Goal: Obtain resource: Download file/media

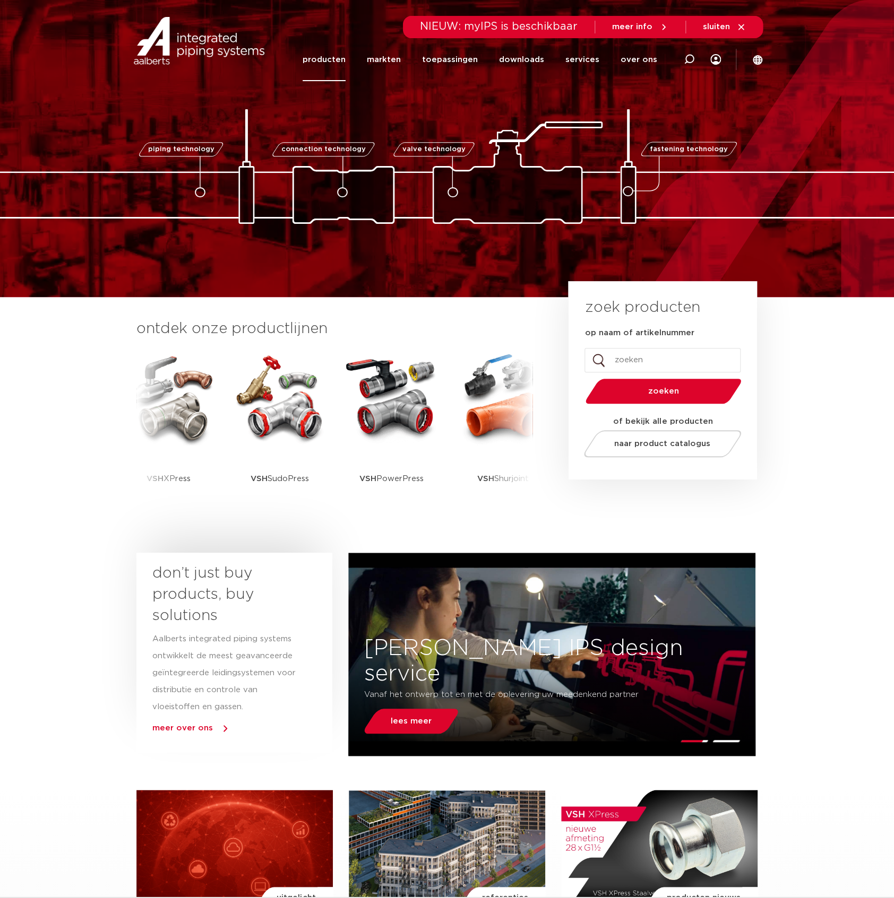
click at [333, 64] on link "producten" at bounding box center [323, 59] width 43 height 43
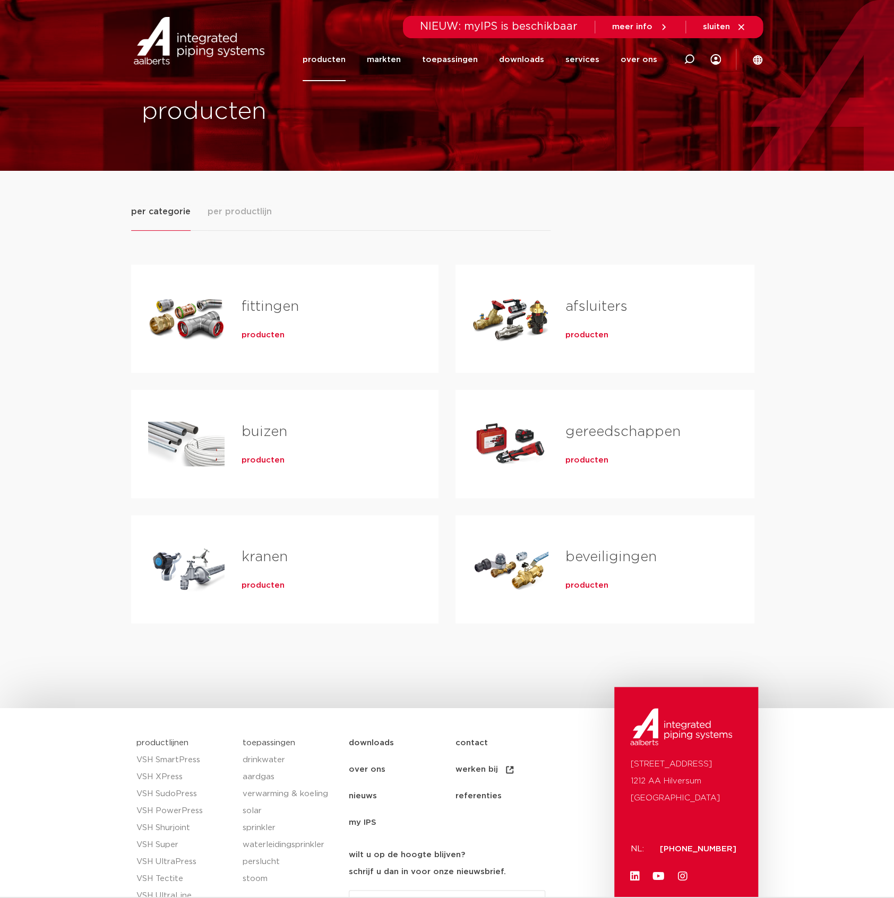
click at [272, 456] on span "producten" at bounding box center [262, 460] width 43 height 11
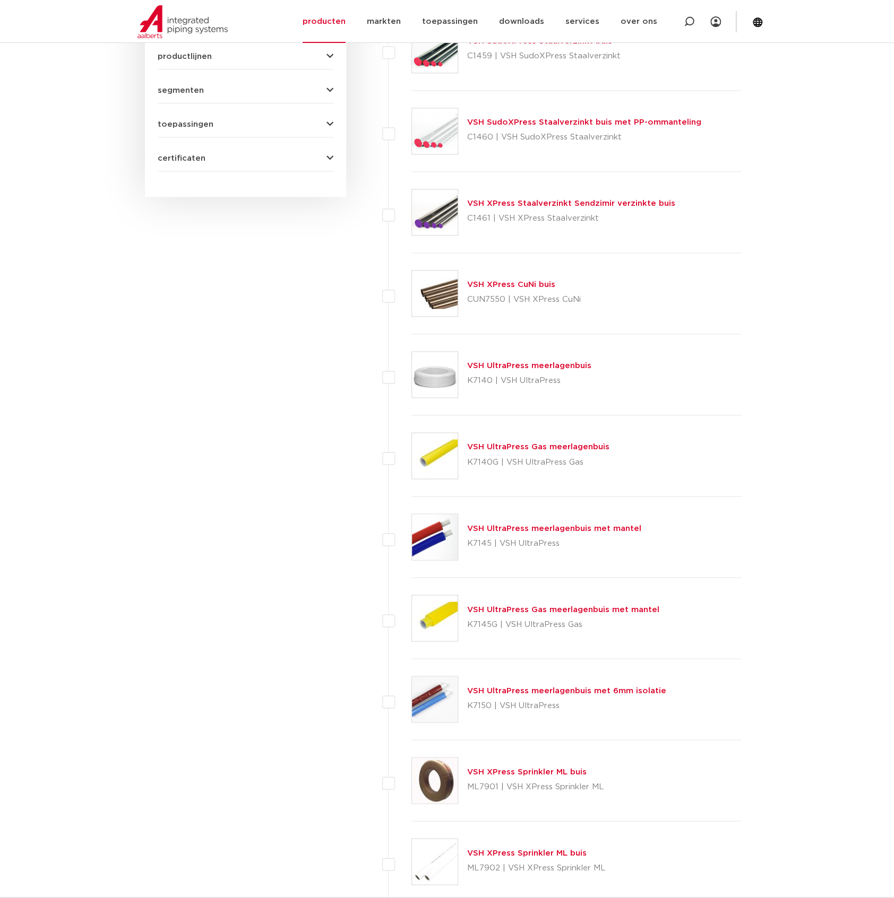
scroll to position [535, 0]
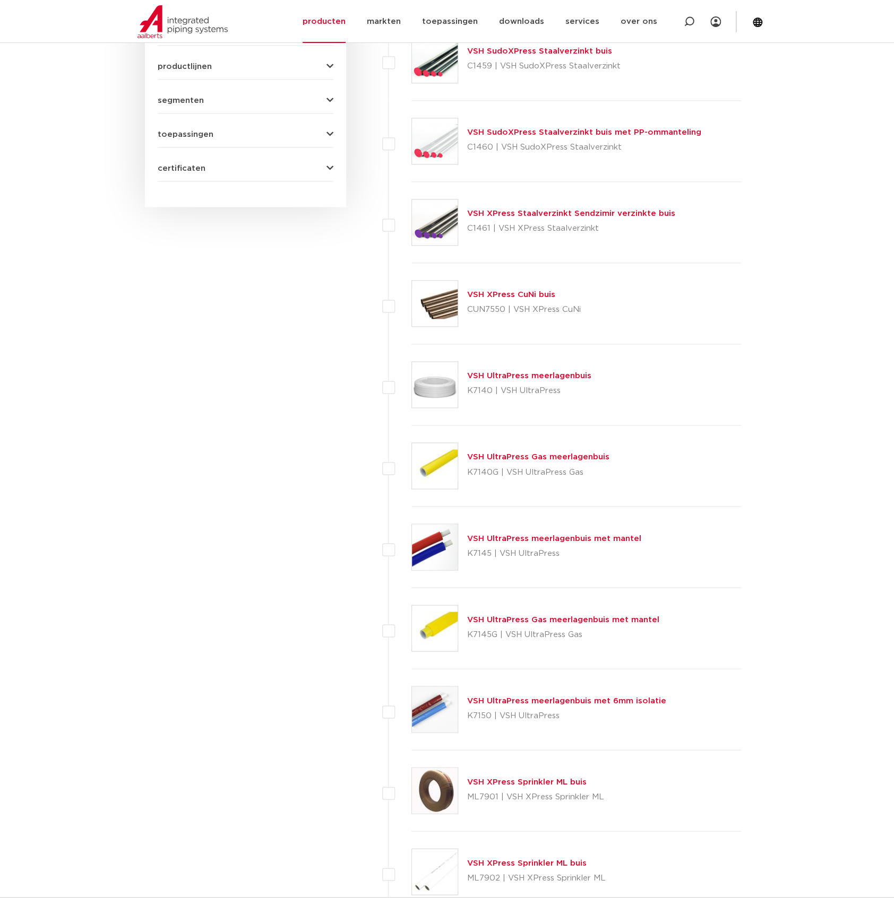
click at [501, 370] on div "VSH UltraPress meerlagenbuis K7140 | VSH UltraPress" at bounding box center [528, 385] width 124 height 30
click at [495, 383] on p "K7140 | VSH UltraPress" at bounding box center [528, 391] width 124 height 17
click at [502, 372] on link "VSH UltraPress meerlagenbuis" at bounding box center [528, 376] width 124 height 8
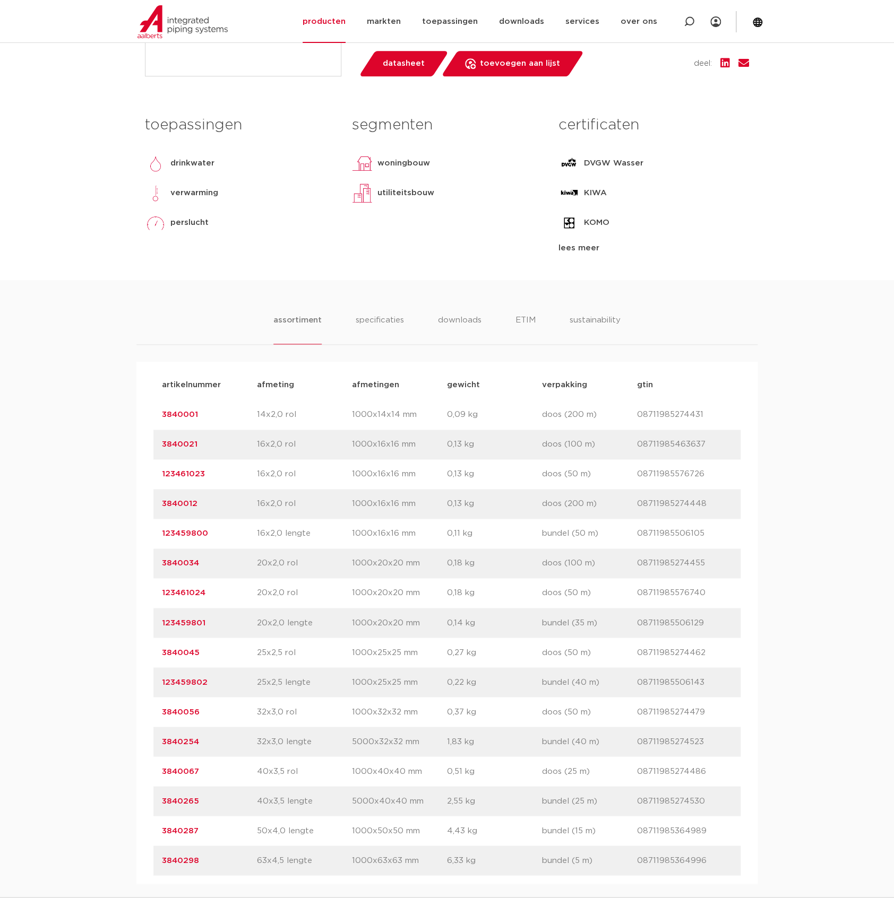
scroll to position [424, 0]
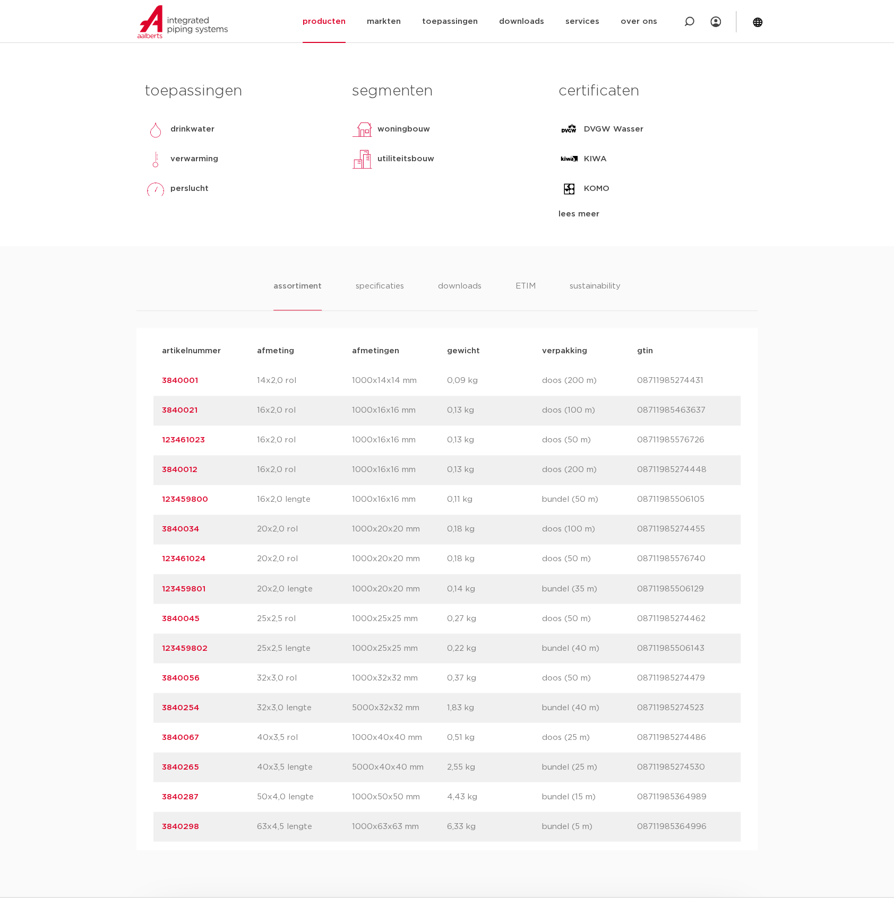
click at [195, 410] on link "3840021" at bounding box center [180, 410] width 36 height 8
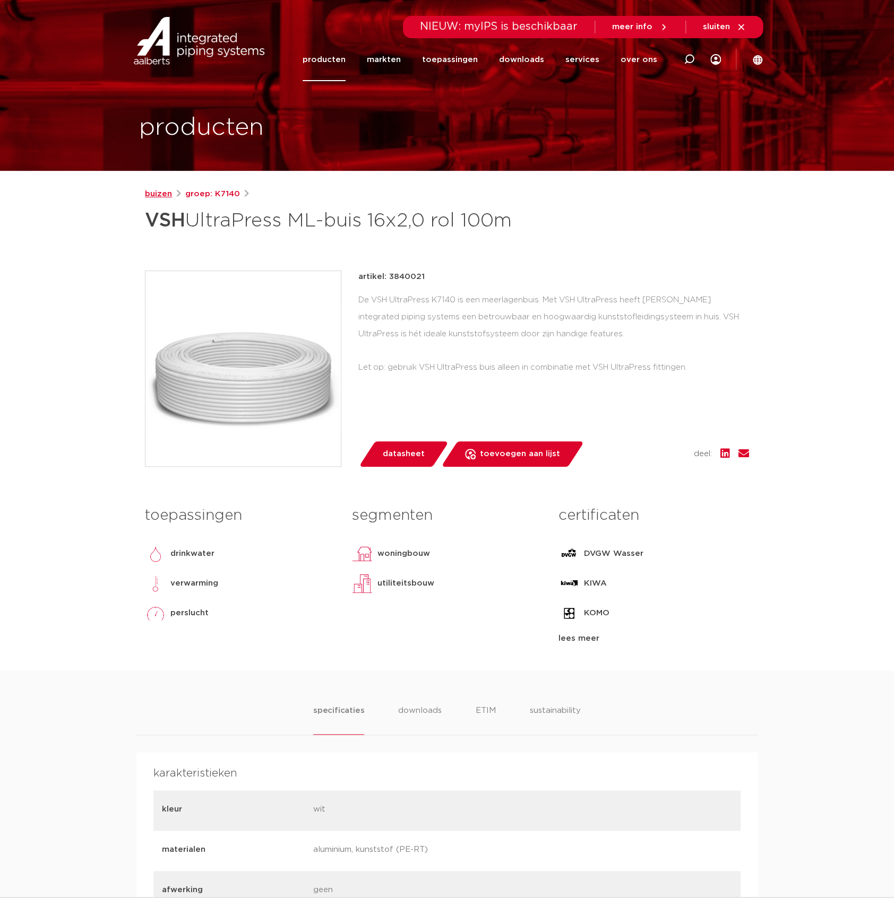
click at [149, 190] on link "buizen" at bounding box center [158, 194] width 27 height 13
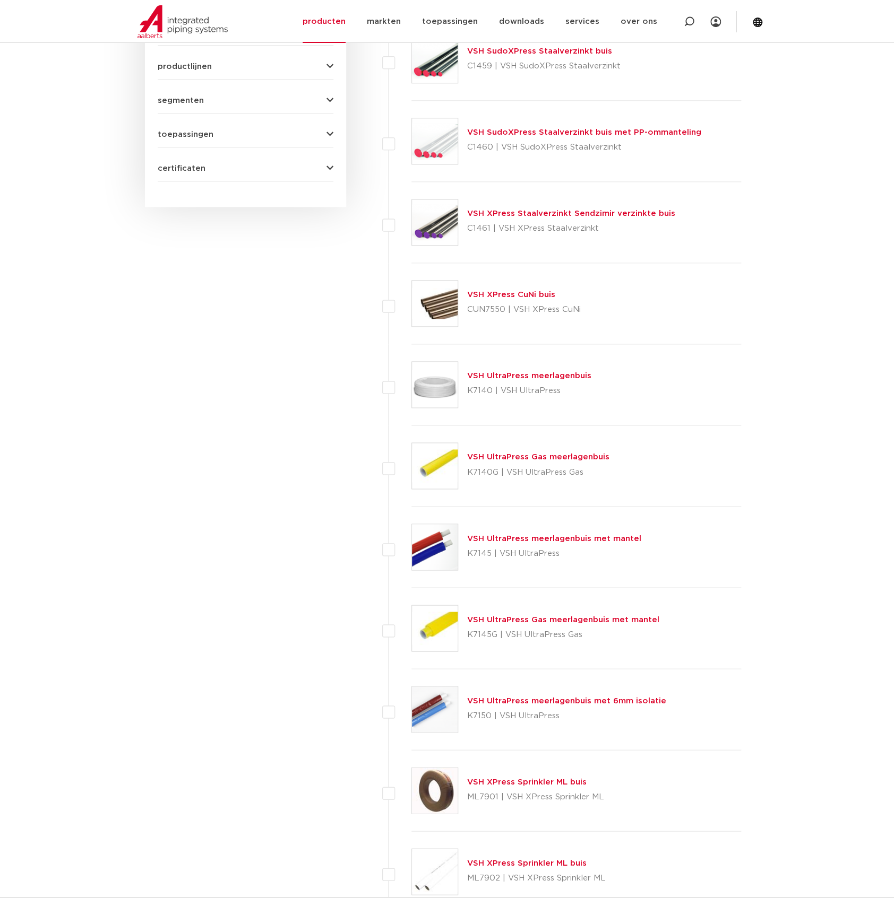
click at [440, 385] on img at bounding box center [435, 385] width 46 height 46
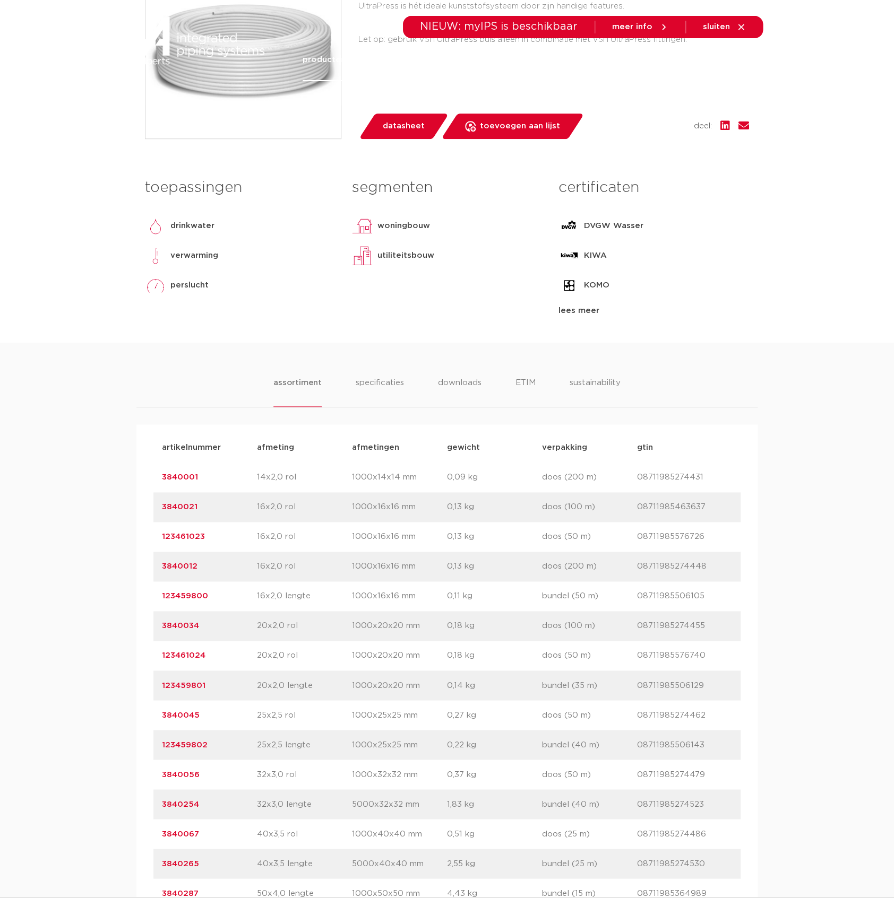
scroll to position [353, 0]
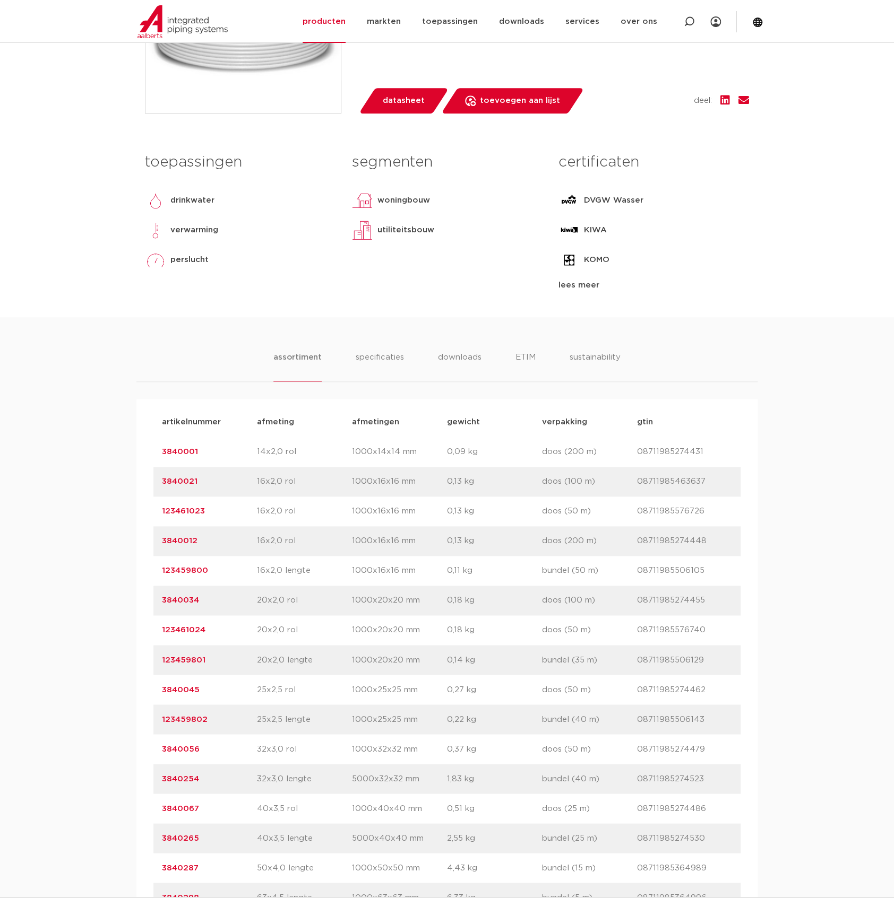
click at [180, 480] on link "3840021" at bounding box center [180, 482] width 36 height 8
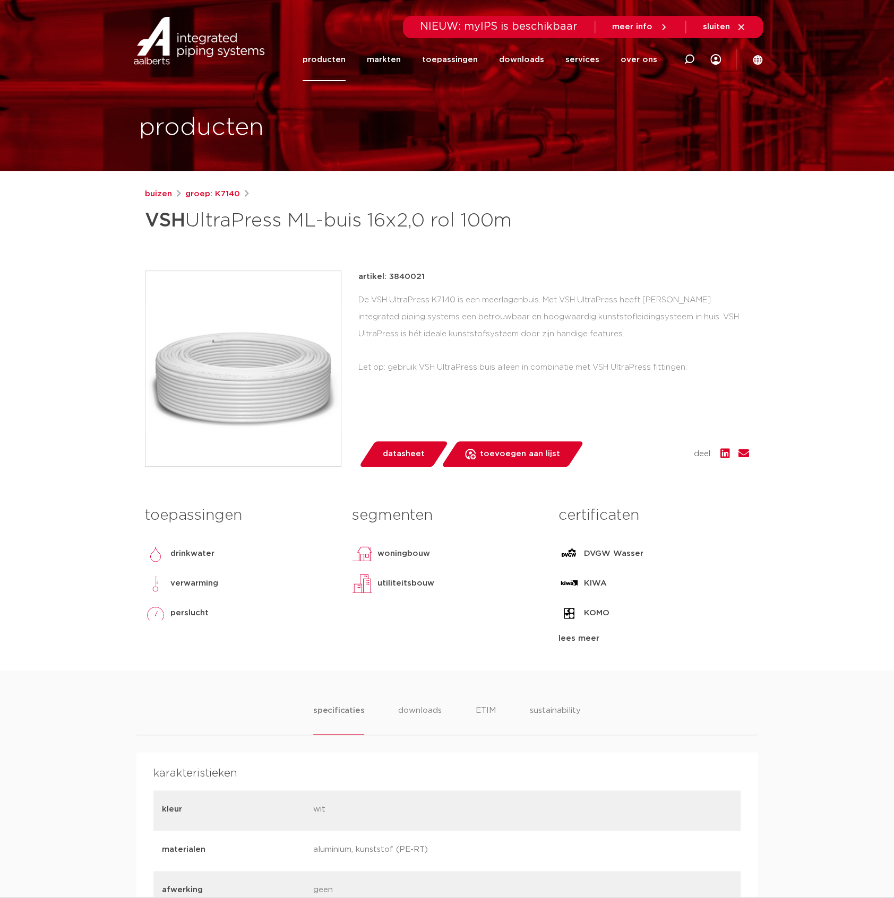
click at [396, 265] on div "buizen groep: K7140 VSH UltraPress ML-buis 16x2,0 rol 100m" at bounding box center [446, 429] width 621 height 483
click at [399, 274] on p "artikel: 3840021" at bounding box center [391, 277] width 66 height 13
copy p "3840021"
click at [570, 209] on div "buizen groep: K7140 VSH UltraPress ML-buis 16x2,0 rol 100m" at bounding box center [447, 212] width 604 height 49
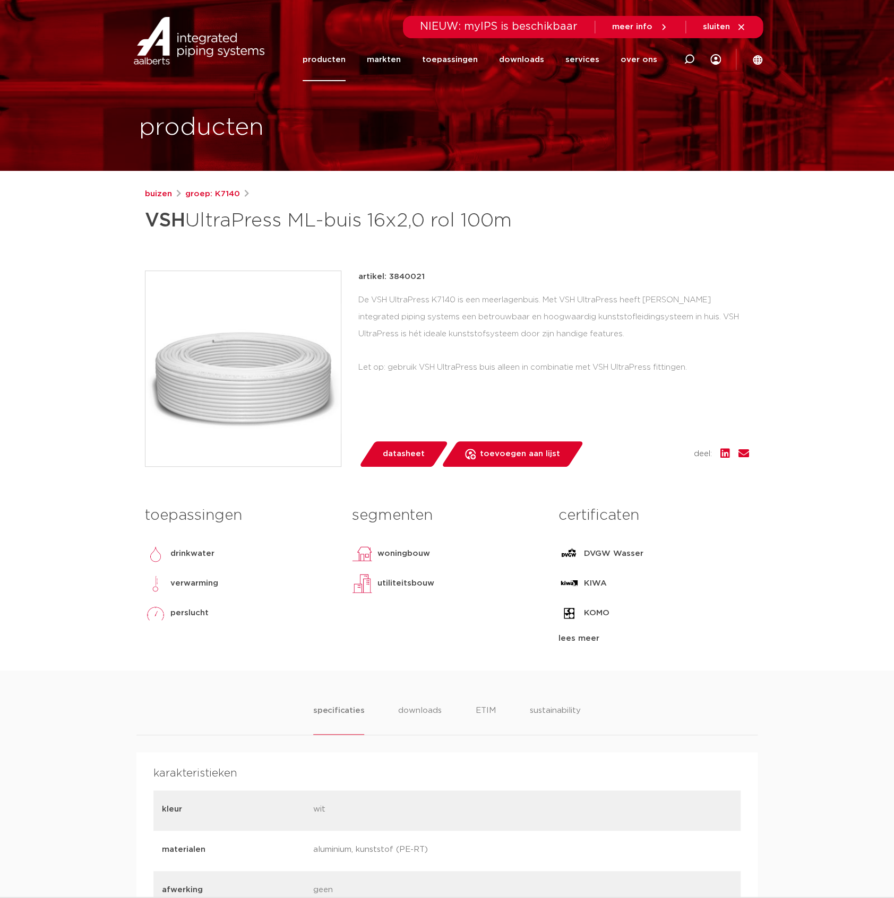
drag, startPoint x: 534, startPoint y: 231, endPoint x: 5, endPoint y: 231, distance: 529.0
copy h1 "VSH UltraPress ML-buis 16x2,0 rol 100m"
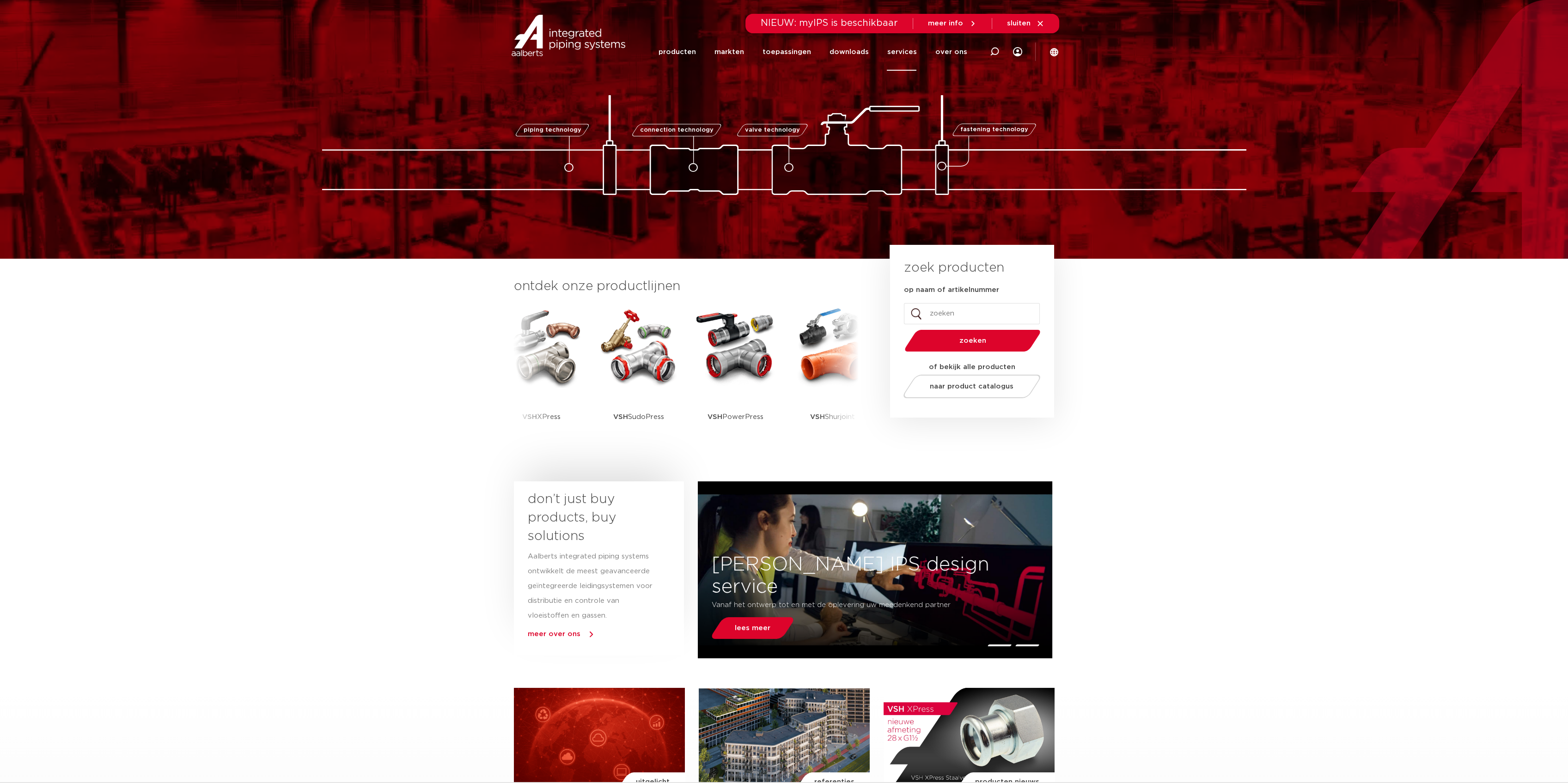
click at [900, 57] on link "services" at bounding box center [902, 51] width 30 height 37
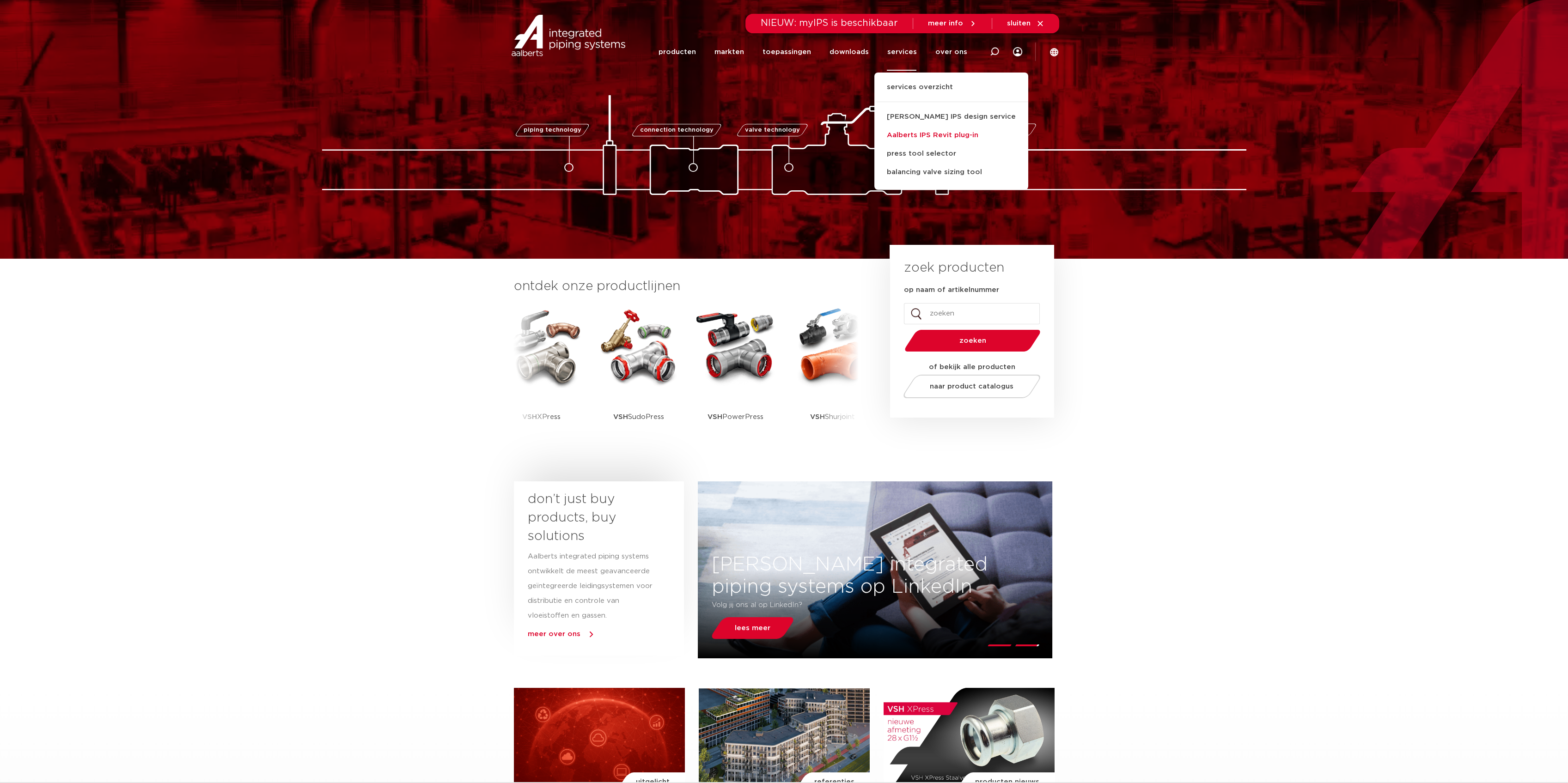
click at [937, 138] on link "Aalberts IPS Revit plug-in" at bounding box center [951, 135] width 154 height 18
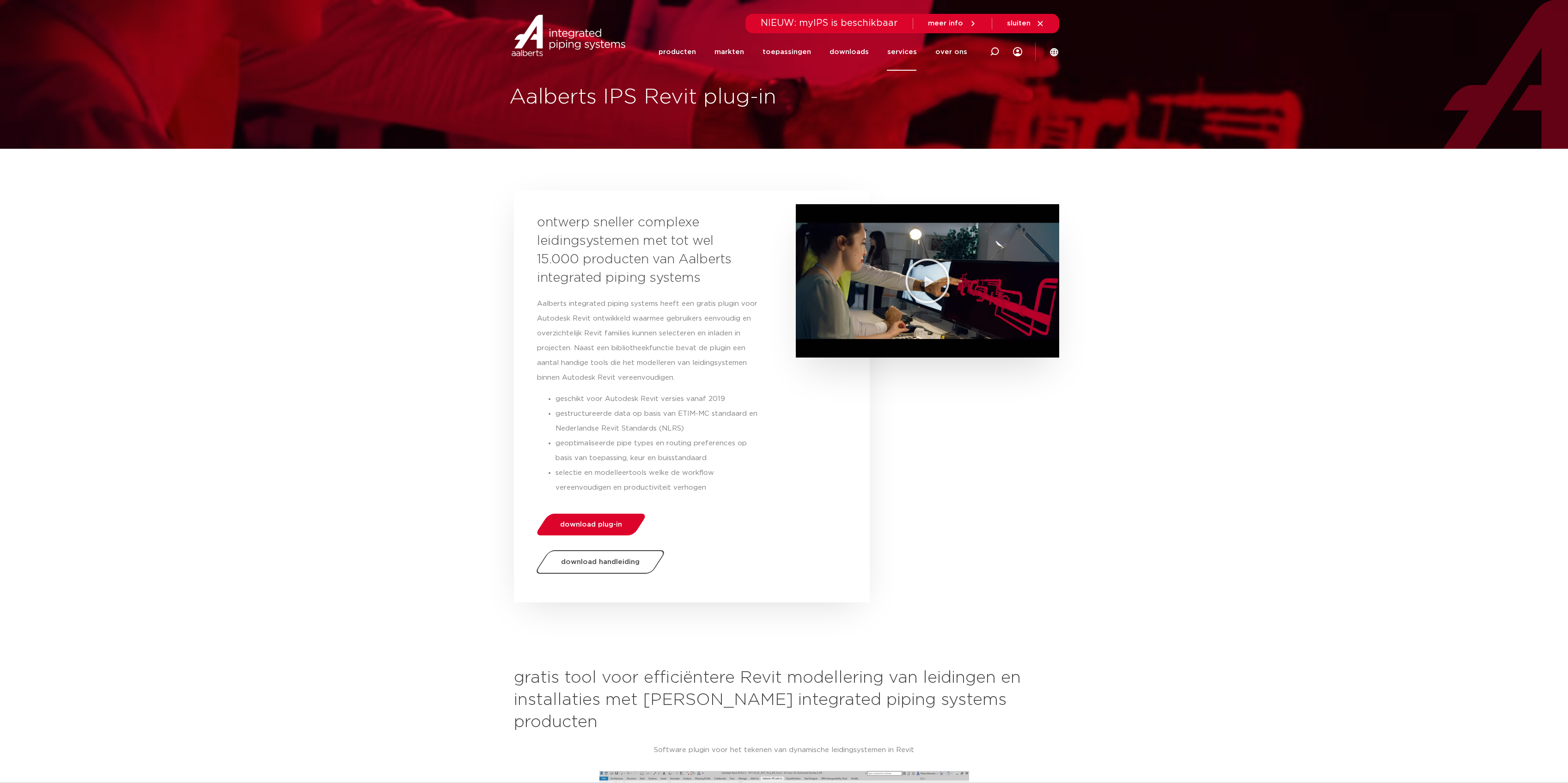
click at [723, 449] on li "geoptimaliseerde pipe types en routing preferences op basis van toepassing, keu…" at bounding box center [659, 451] width 208 height 30
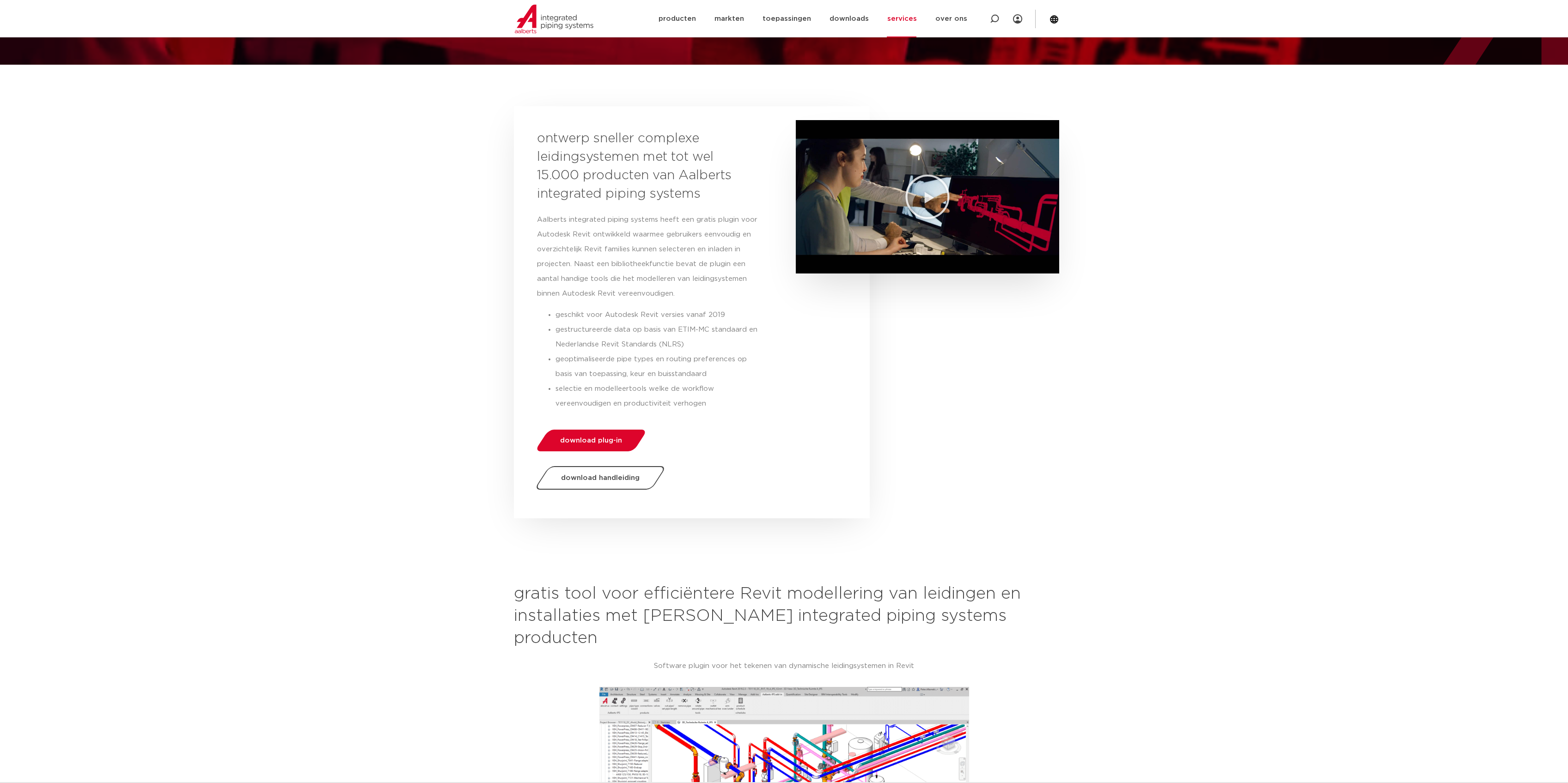
scroll to position [123, 0]
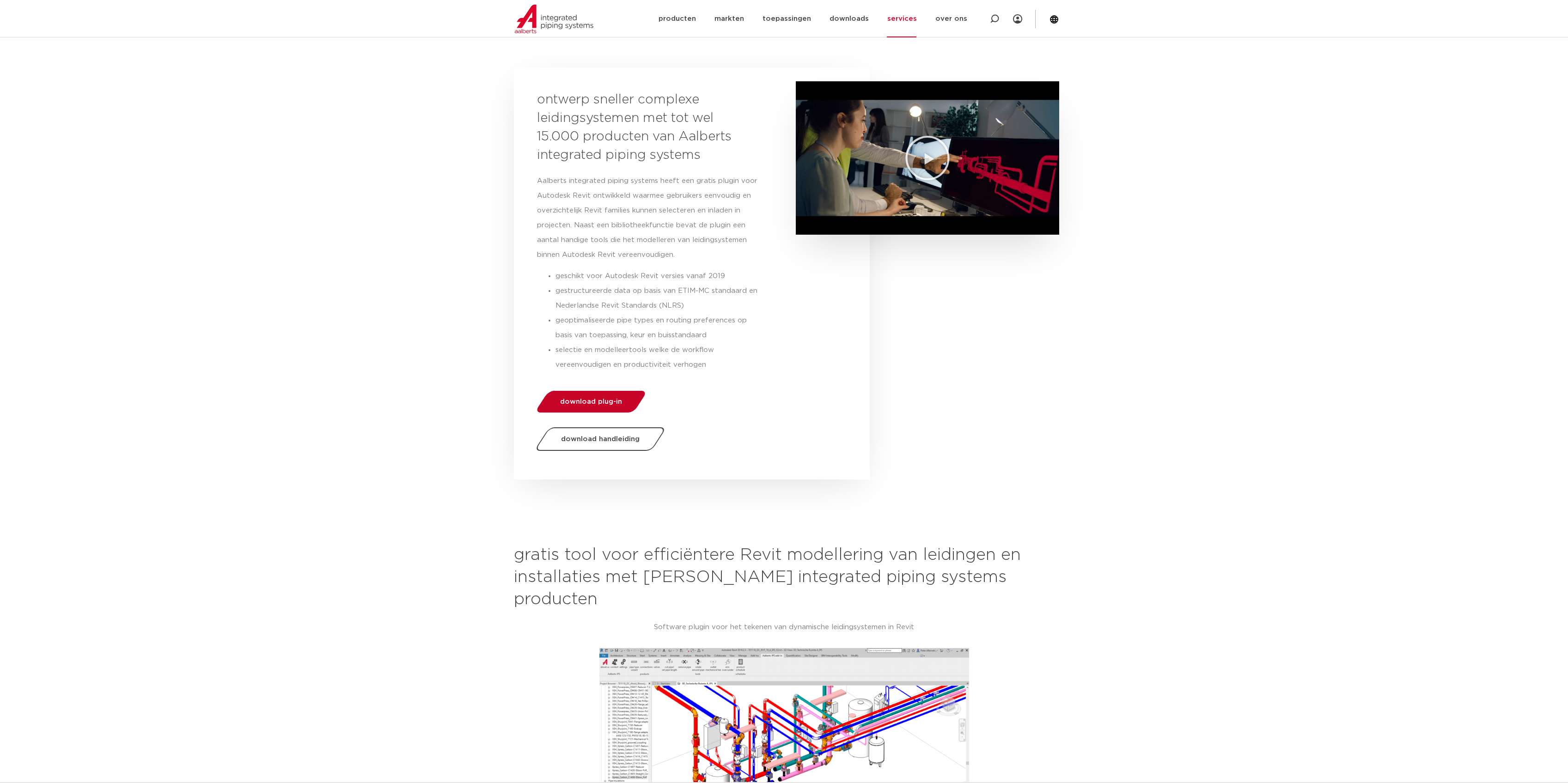
click at [619, 405] on link "download plug-in" at bounding box center [591, 402] width 113 height 22
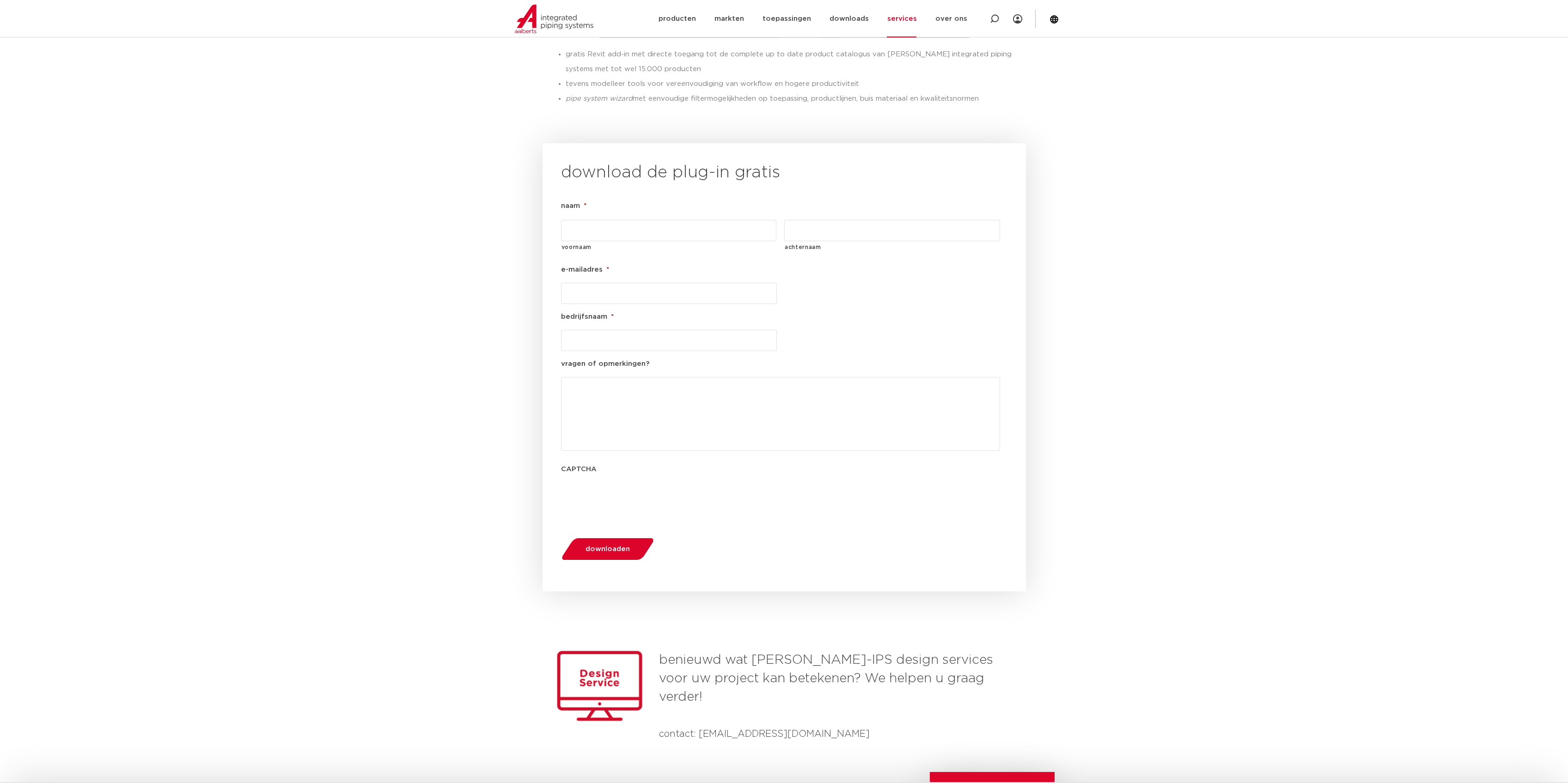
scroll to position [931, 0]
click at [633, 223] on input "voornaam" at bounding box center [669, 233] width 216 height 21
click at [826, 223] on input "achternaam" at bounding box center [892, 233] width 216 height 21
click at [625, 286] on input "e-mailadres *" at bounding box center [669, 296] width 216 height 21
click at [387, 314] on section "download de plug-in gratis naam * voornaam achternaam e-mailadres * bedrijfsnaa…" at bounding box center [784, 370] width 1568 height 458
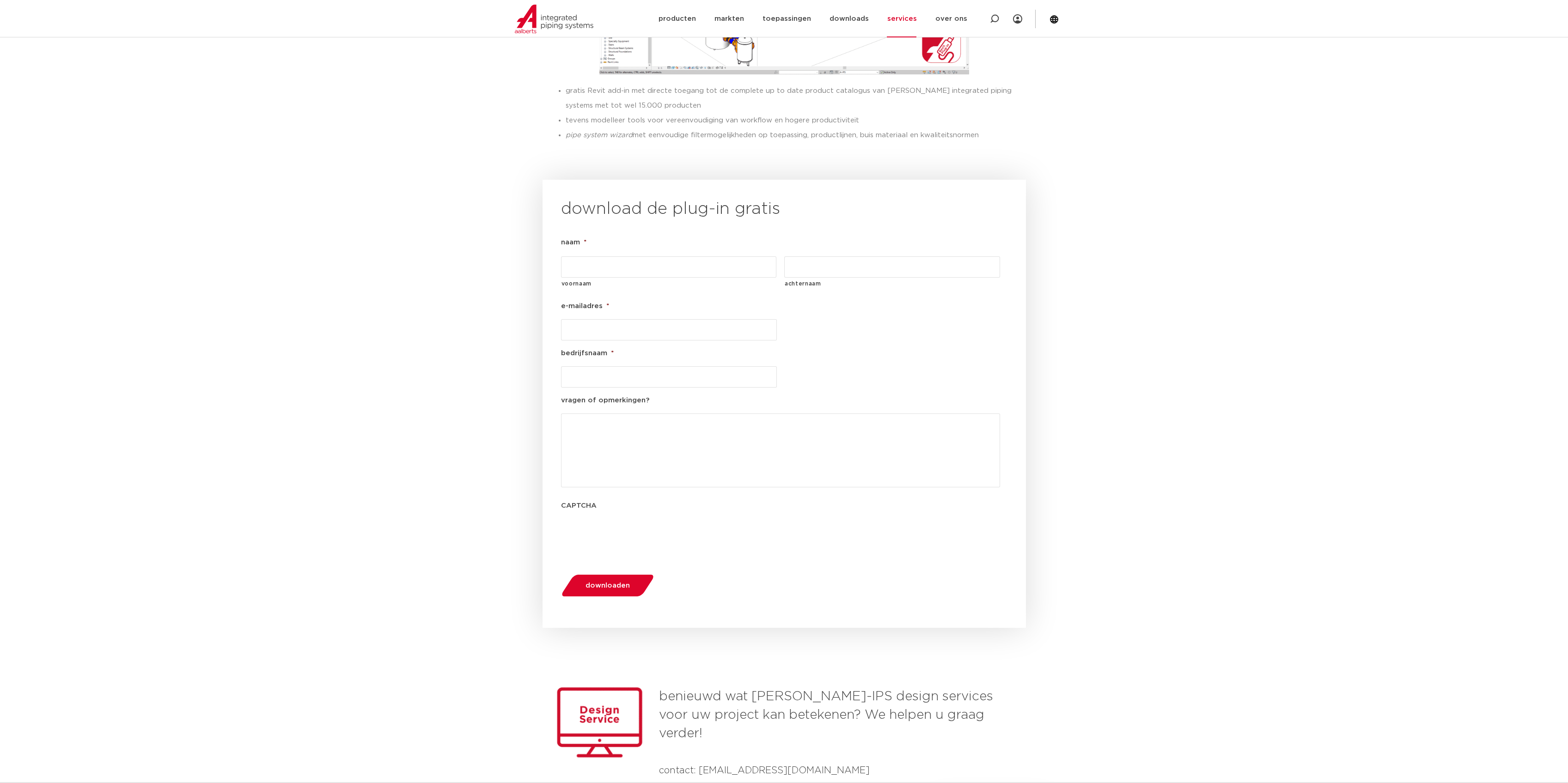
scroll to position [869, 0]
